Goal: Complete application form

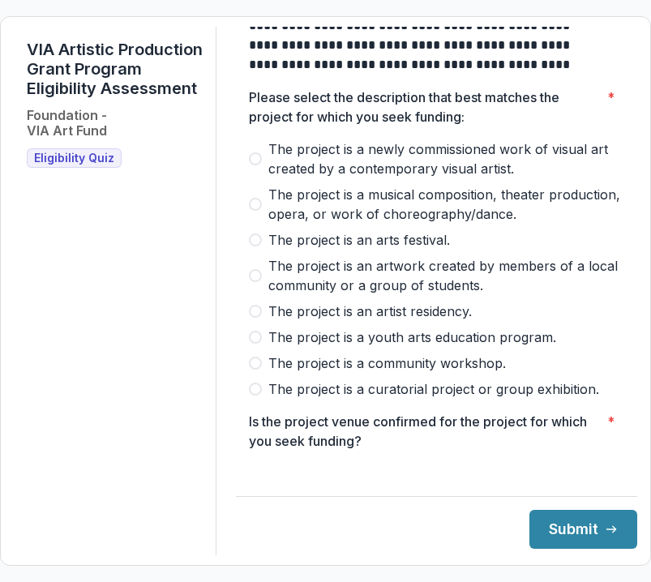
scroll to position [64, 0]
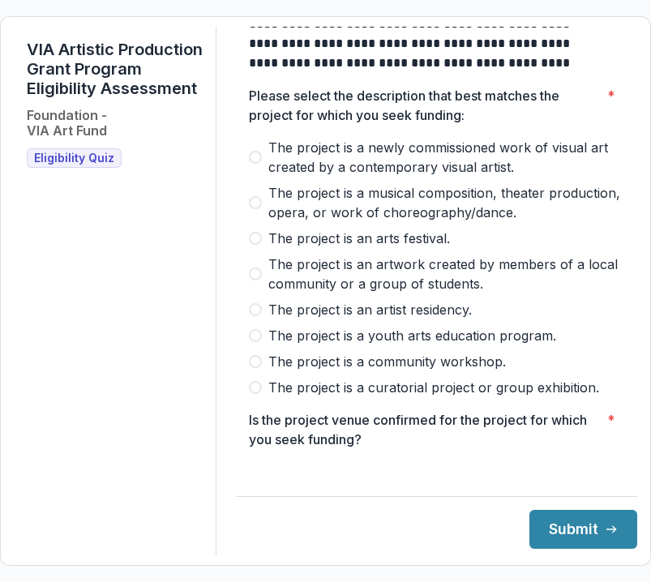
click at [262, 368] on span at bounding box center [255, 361] width 13 height 13
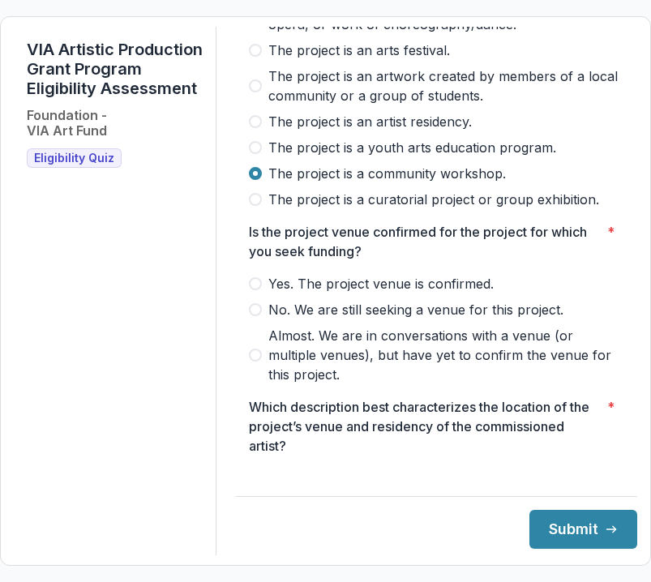
scroll to position [300, 0]
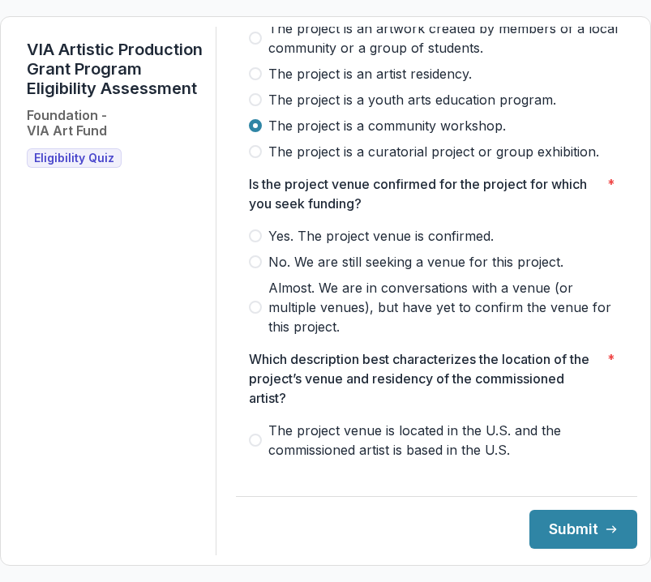
click at [262, 243] on span at bounding box center [255, 236] width 13 height 13
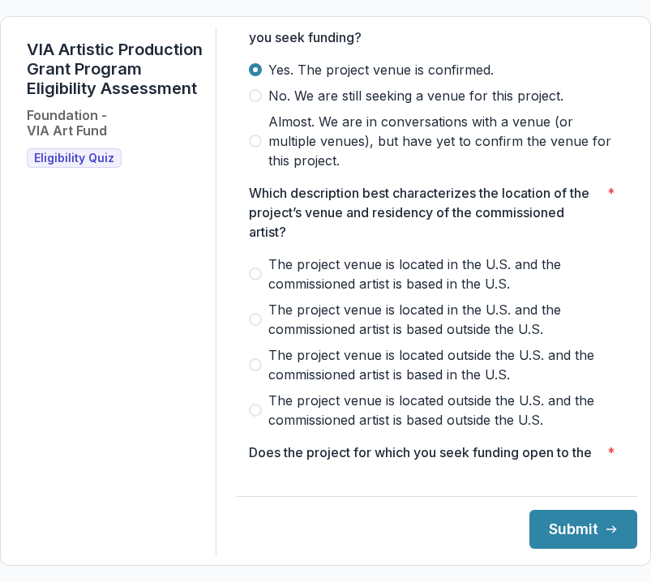
scroll to position [470, 0]
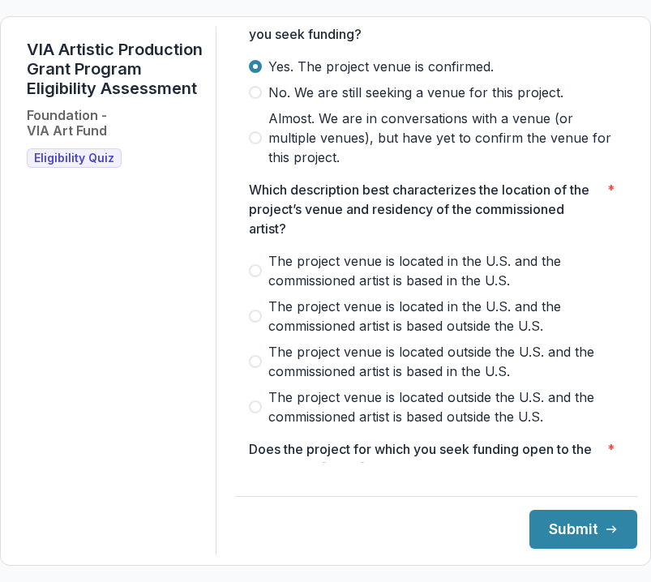
click at [299, 427] on span "The project venue is located outside the U.S. and the commissioned artist is ba…" at bounding box center [446, 407] width 356 height 39
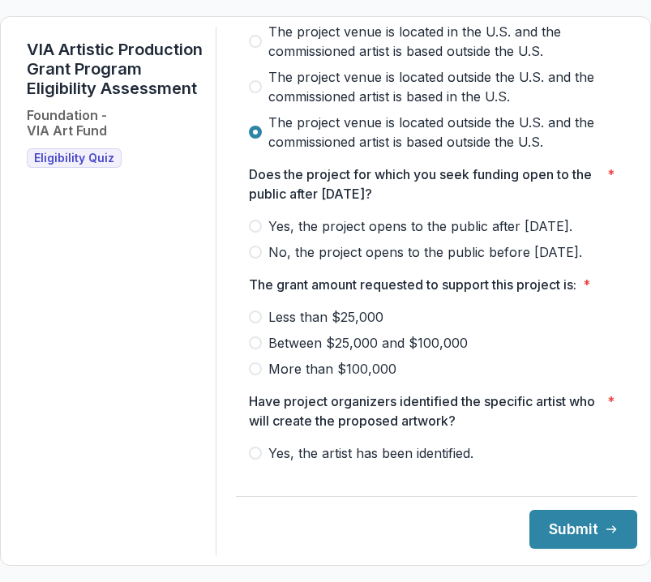
scroll to position [762, 0]
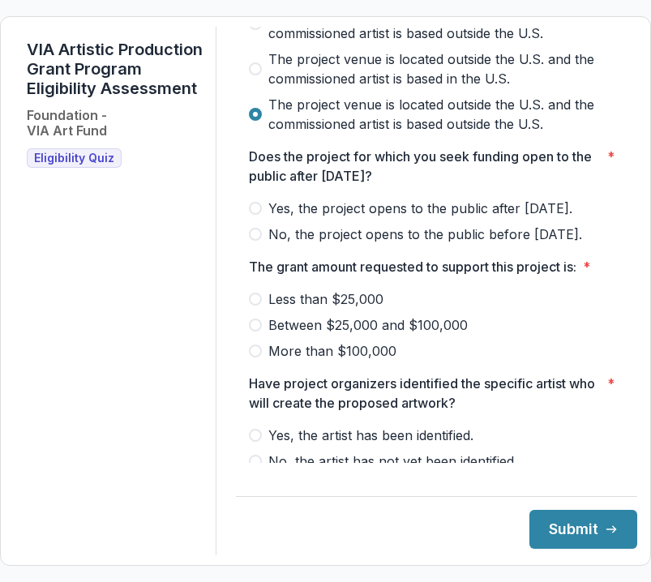
click at [262, 215] on span at bounding box center [255, 208] width 13 height 13
click at [262, 306] on span at bounding box center [255, 299] width 13 height 13
click at [264, 335] on label "Between $25,000 and $100,000" at bounding box center [437, 325] width 376 height 19
click at [262, 306] on span at bounding box center [255, 299] width 13 height 13
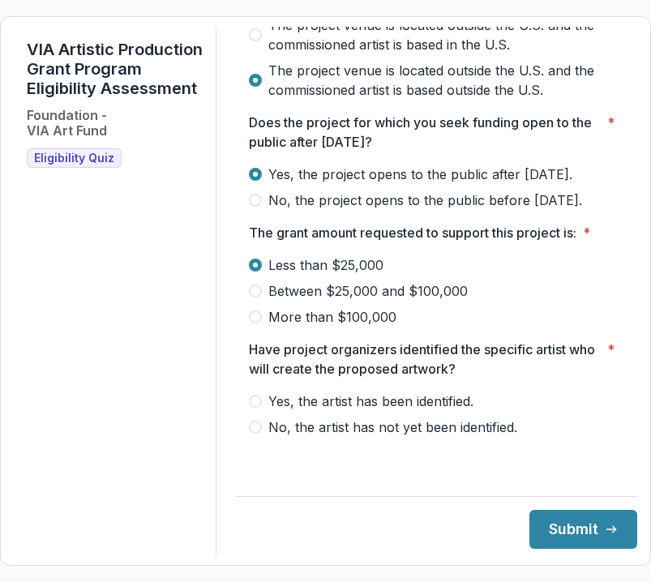
click at [262, 408] on span at bounding box center [255, 401] width 13 height 13
click at [559, 522] on button "Submit" at bounding box center [584, 529] width 108 height 39
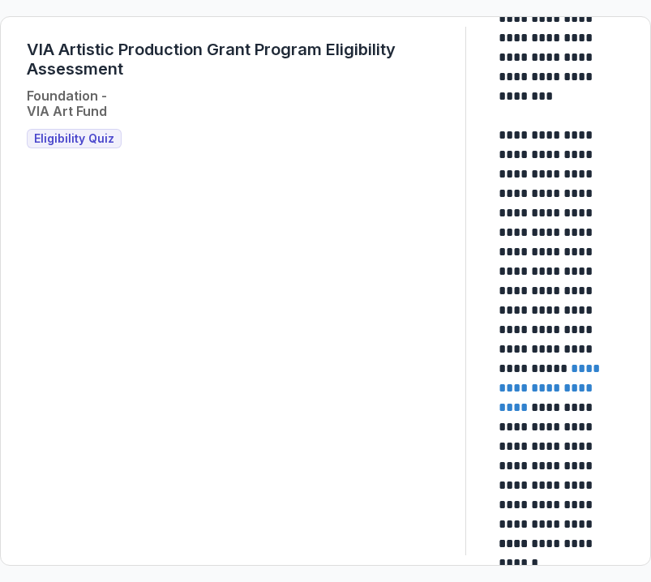
click at [518, 407] on link "**********" at bounding box center [551, 388] width 105 height 51
